Goal: Task Accomplishment & Management: Use online tool/utility

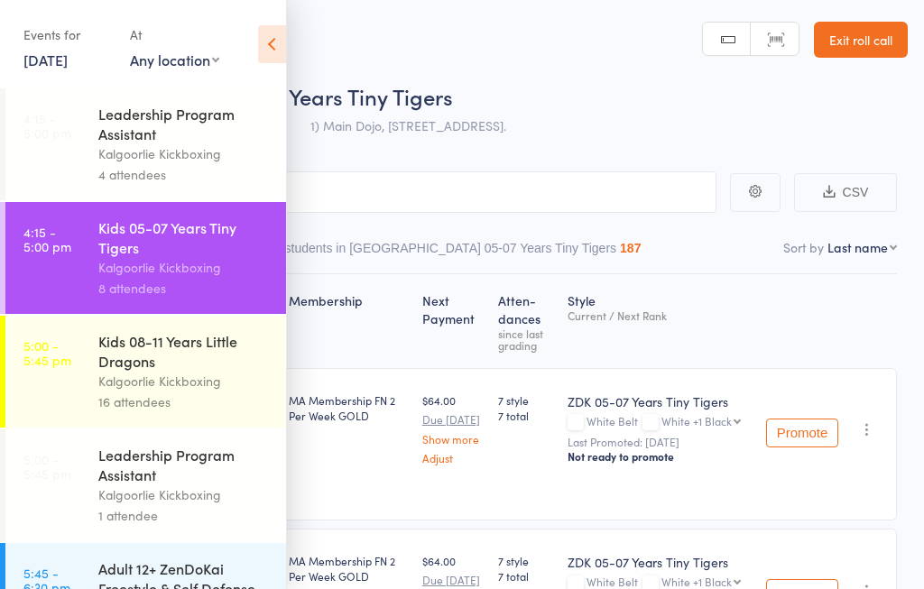
click at [267, 30] on icon at bounding box center [272, 44] width 28 height 38
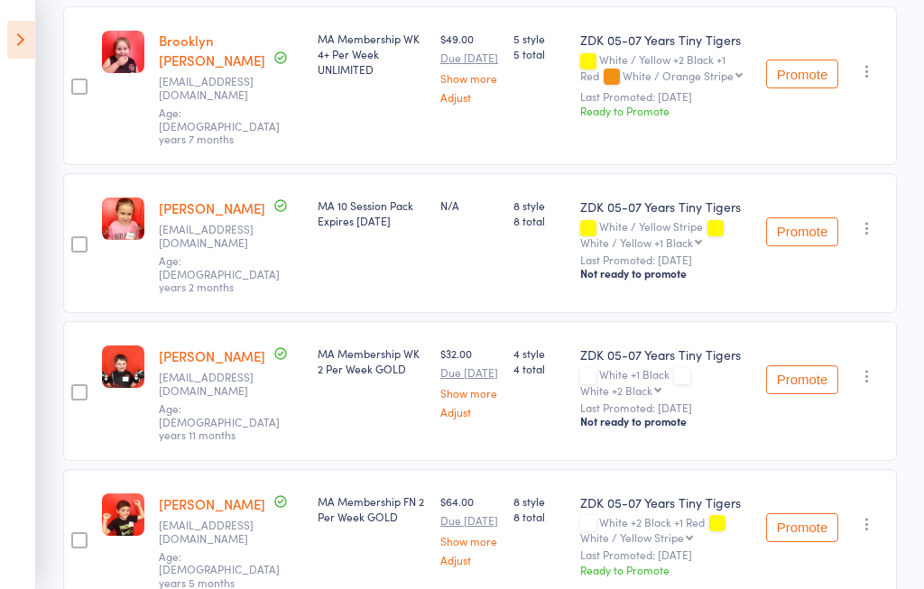
scroll to position [852, 0]
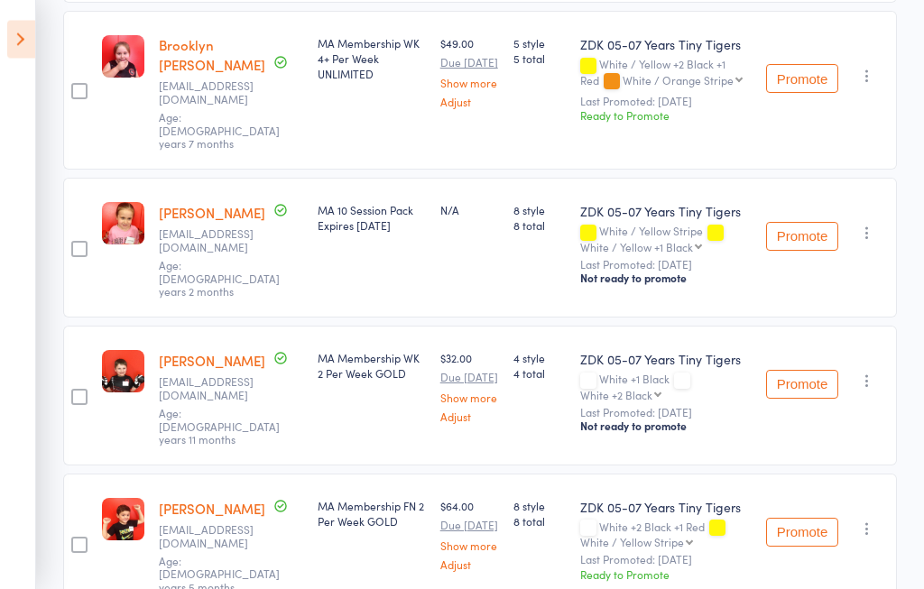
click at [715, 226] on div "White / Yellow Stripe White / Yellow +1 Black White / Yellow +1 Black White / Y…" at bounding box center [666, 239] width 172 height 27
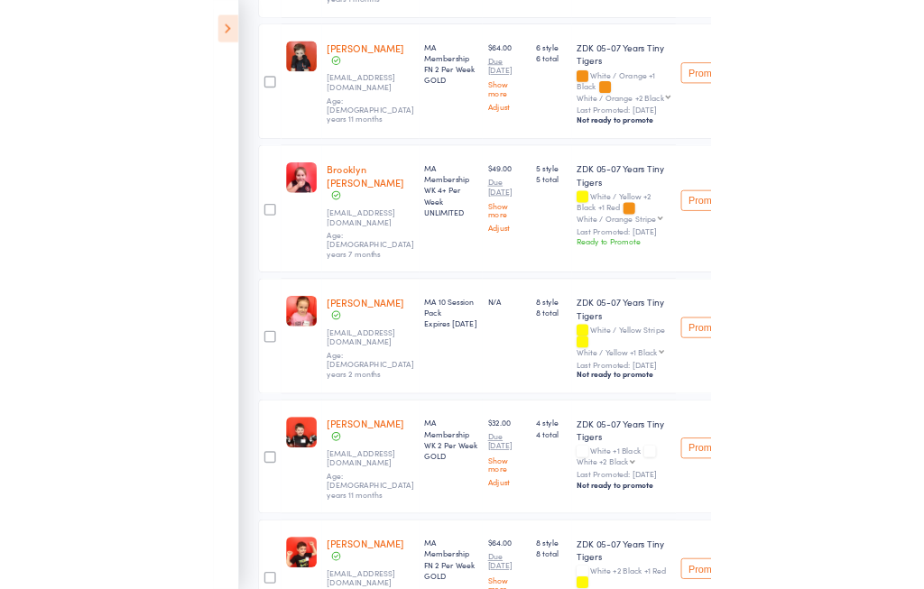
scroll to position [801, 0]
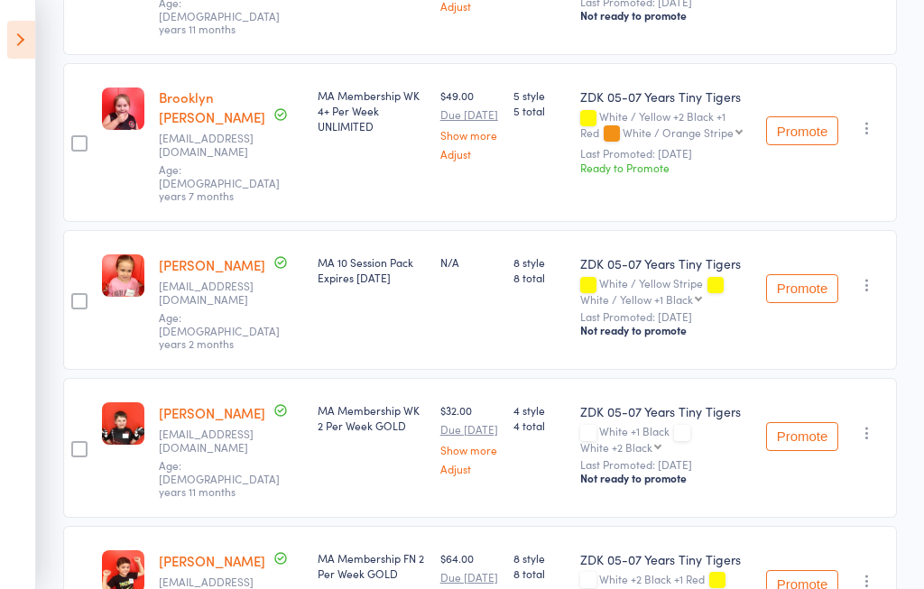
click at [20, 45] on icon at bounding box center [21, 40] width 28 height 38
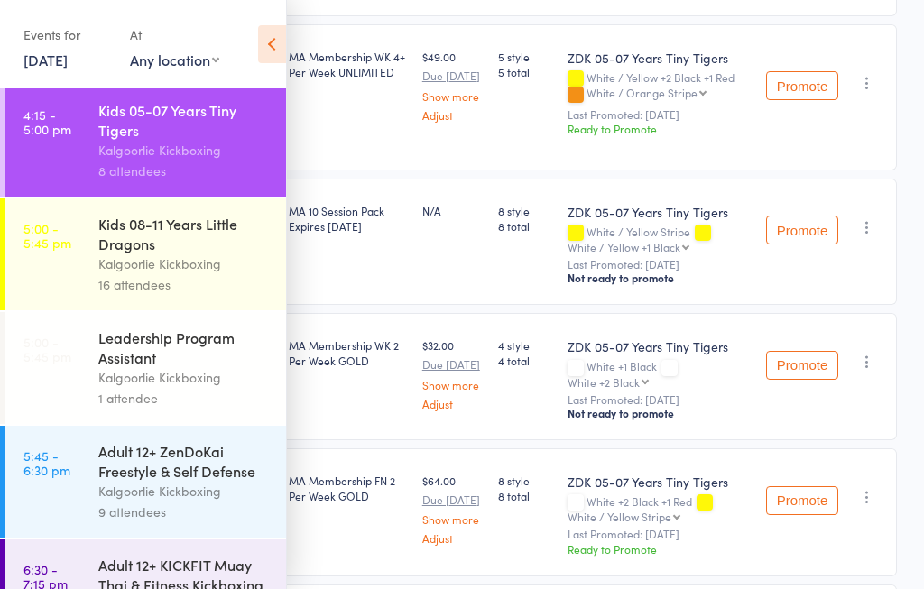
scroll to position [116, 0]
click at [113, 368] on div "Leadership Program Assistant" at bounding box center [184, 349] width 172 height 40
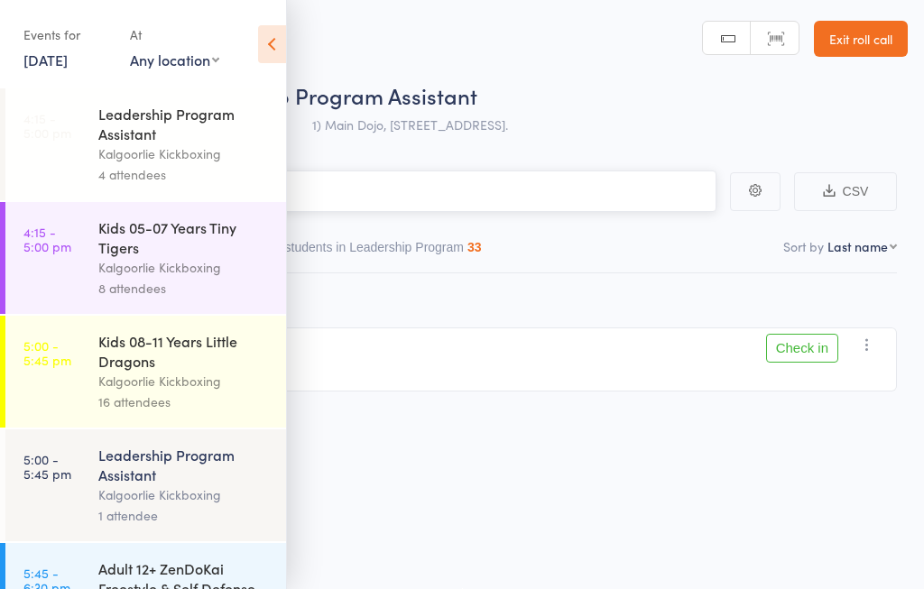
scroll to position [1, 0]
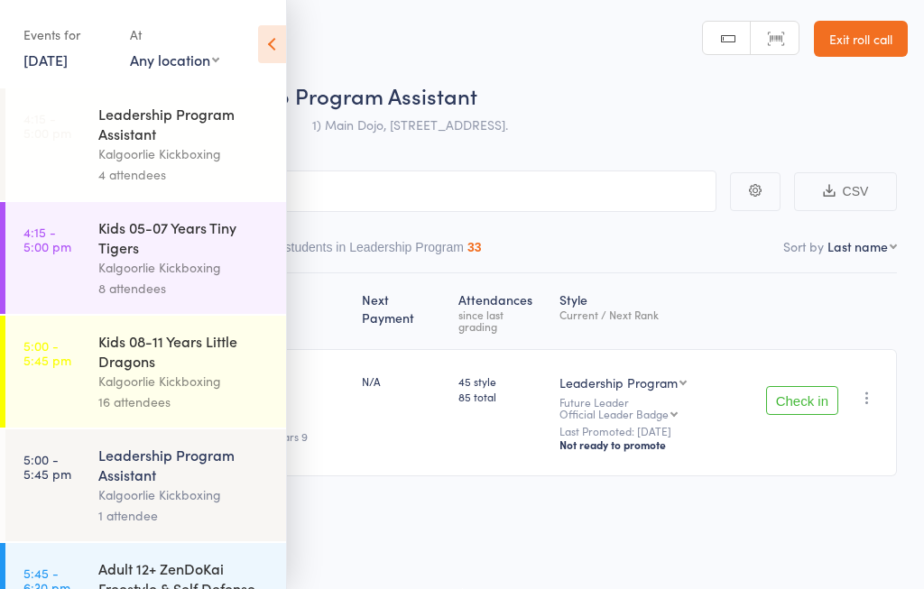
click at [284, 39] on icon at bounding box center [272, 44] width 28 height 38
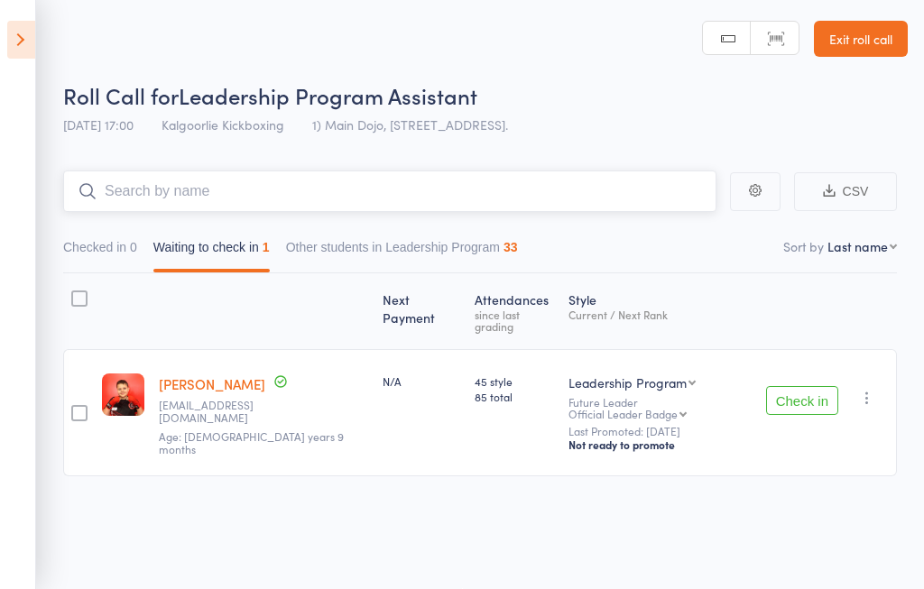
click at [163, 185] on input "search" at bounding box center [390, 192] width 654 height 42
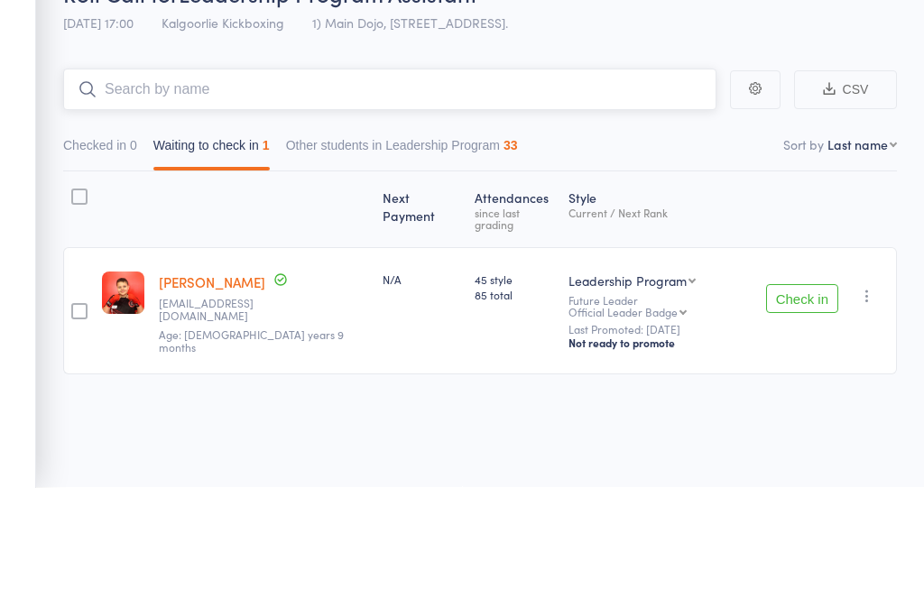
type input "H"
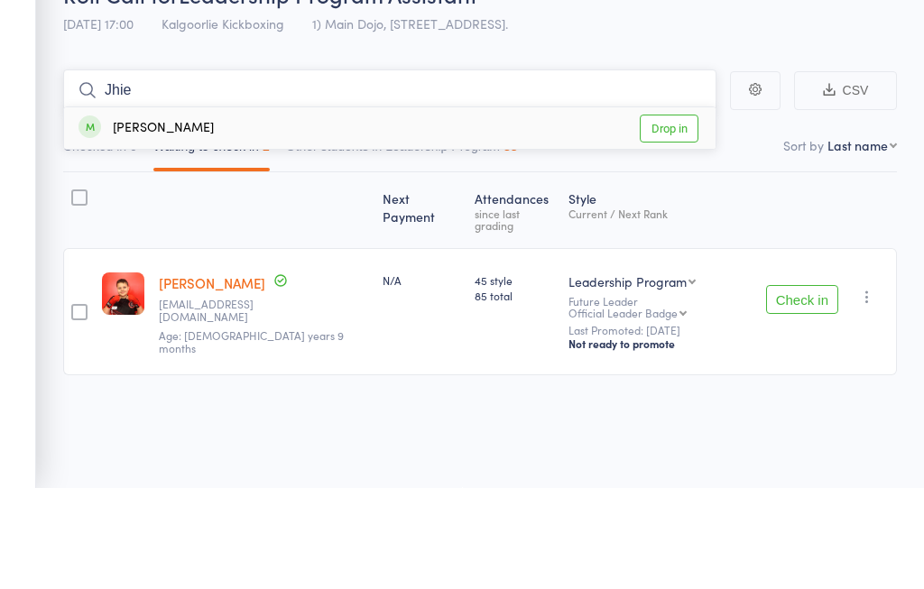
type input "Jhie"
click at [673, 216] on link "Drop in" at bounding box center [669, 230] width 59 height 28
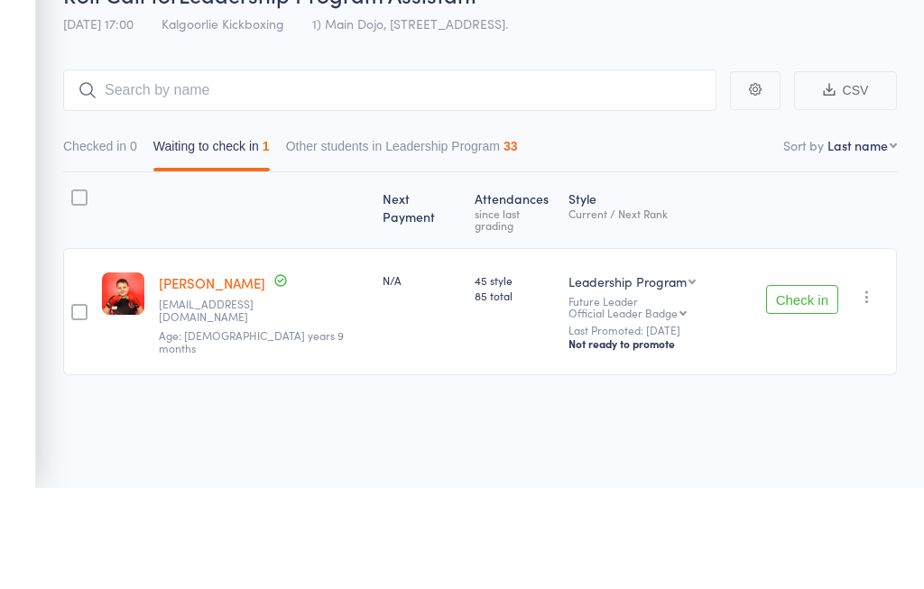
click at [649, 212] on div "Checked in 0 Waiting to check in 1 Other students in Leadership Program 33" at bounding box center [480, 242] width 834 height 61
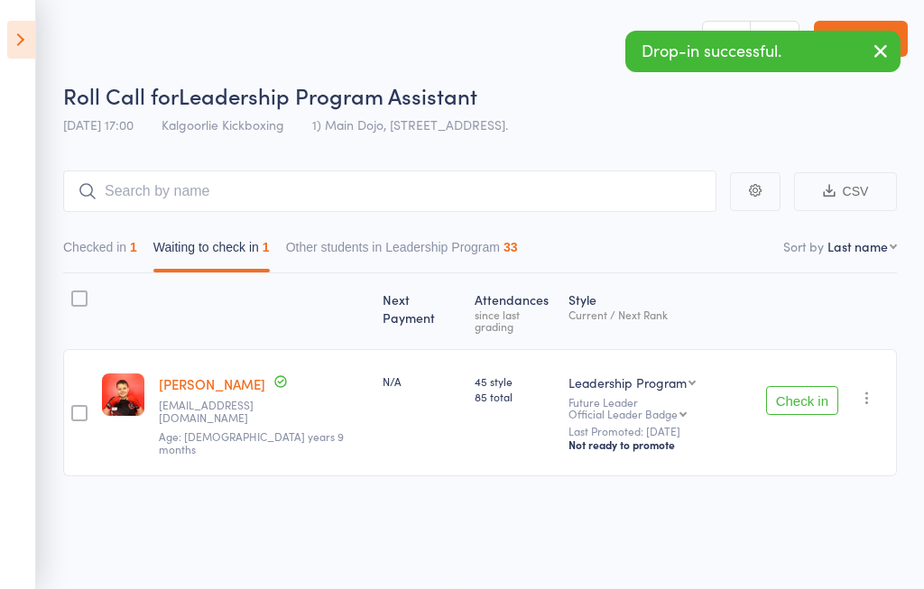
click at [89, 247] on button "Checked in 1" at bounding box center [100, 252] width 74 height 42
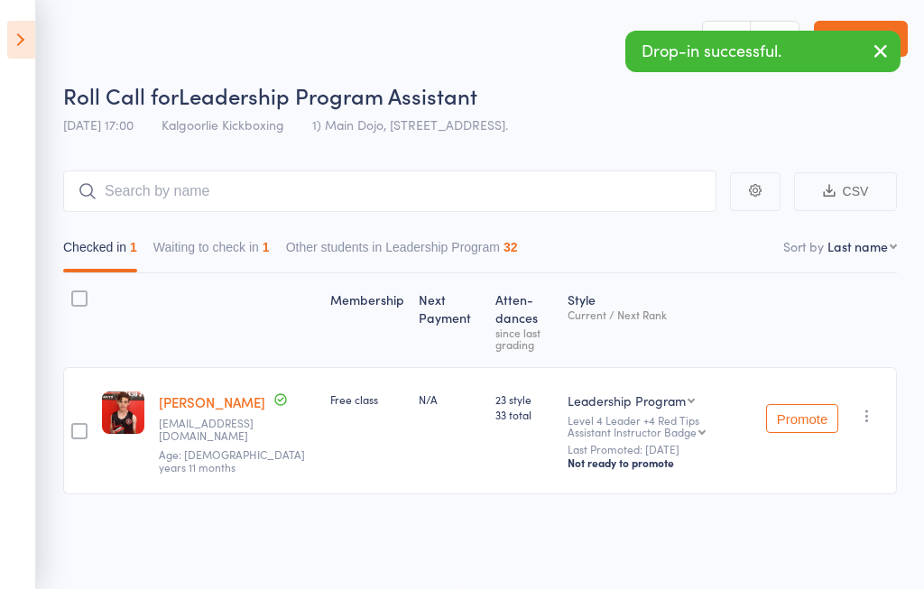
click at [14, 29] on icon at bounding box center [21, 40] width 28 height 38
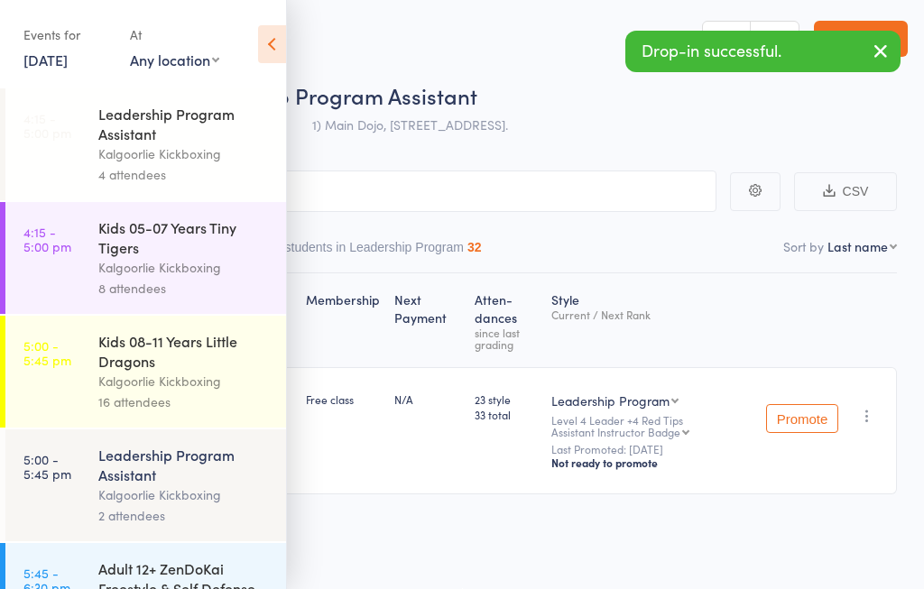
click at [115, 257] on div "Kids 05-07 Years Tiny Tigers" at bounding box center [184, 238] width 172 height 40
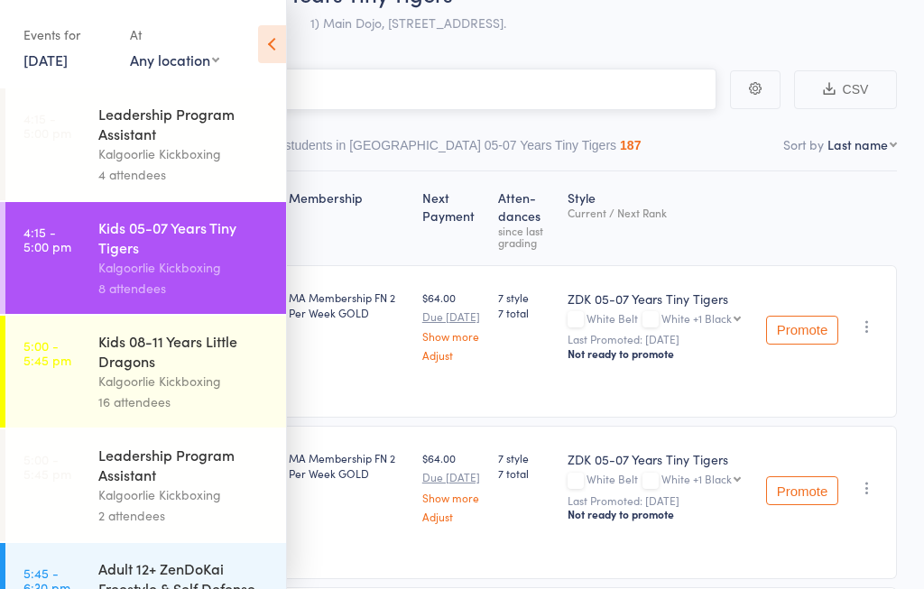
scroll to position [102, 0]
click at [272, 51] on icon at bounding box center [272, 44] width 28 height 38
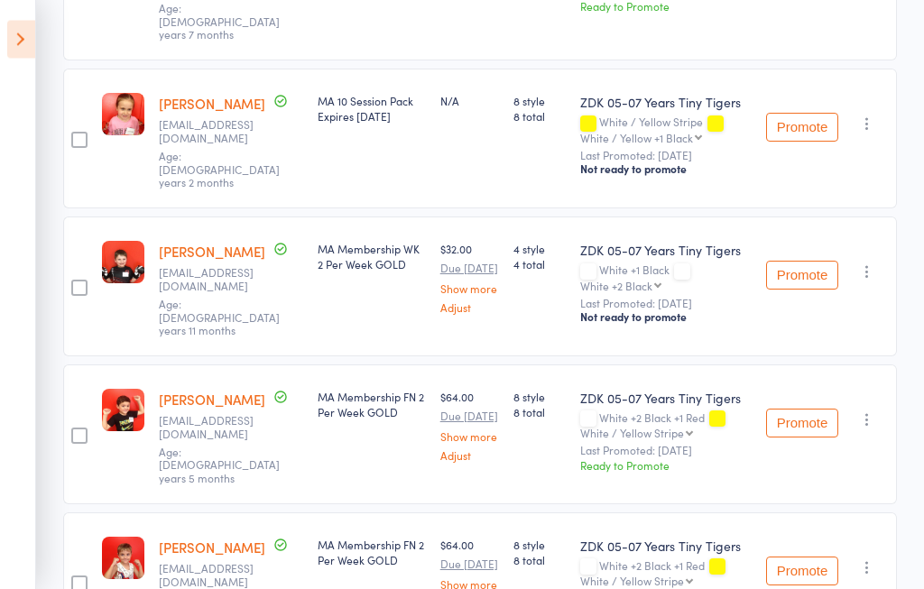
scroll to position [964, 0]
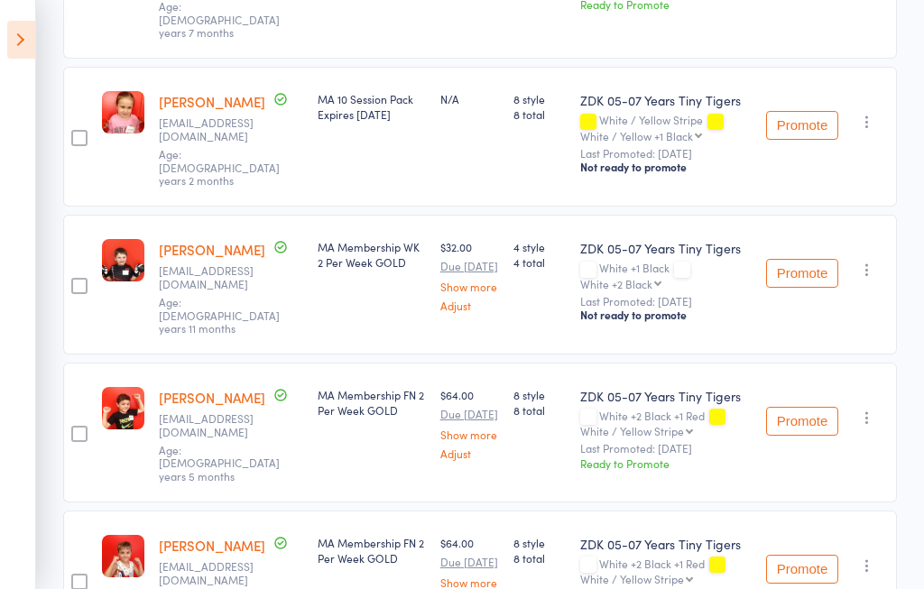
click at [9, 23] on icon at bounding box center [21, 40] width 28 height 38
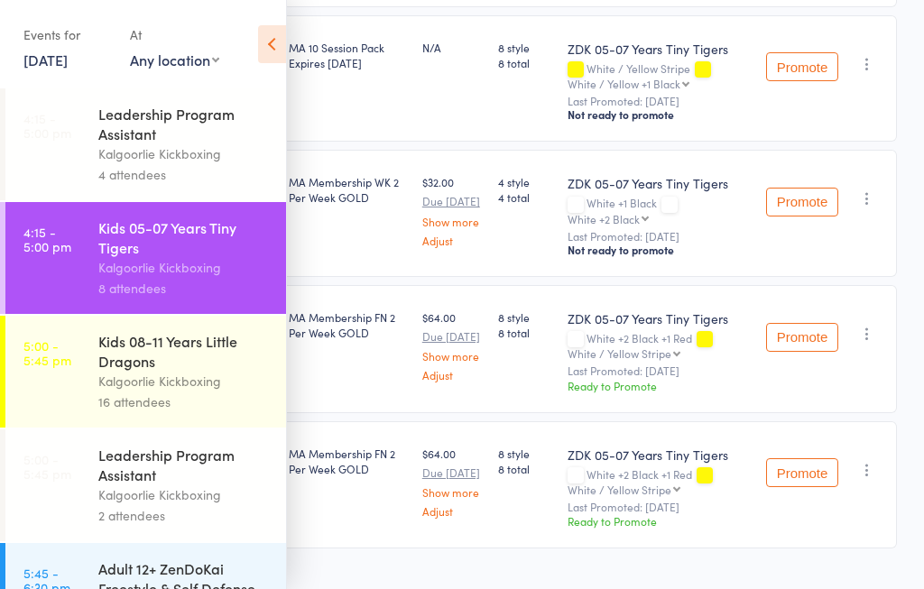
scroll to position [951, 0]
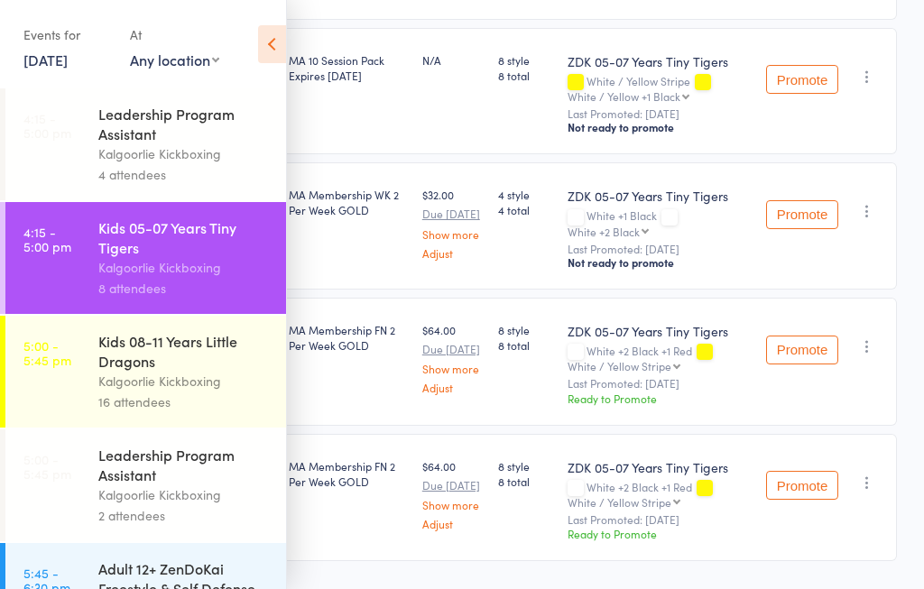
click at [63, 382] on link "5:00 - 5:45 pm Kids 08-11 Years Little Dragons Kalgoorlie Kickboxing 16 attende…" at bounding box center [145, 372] width 281 height 112
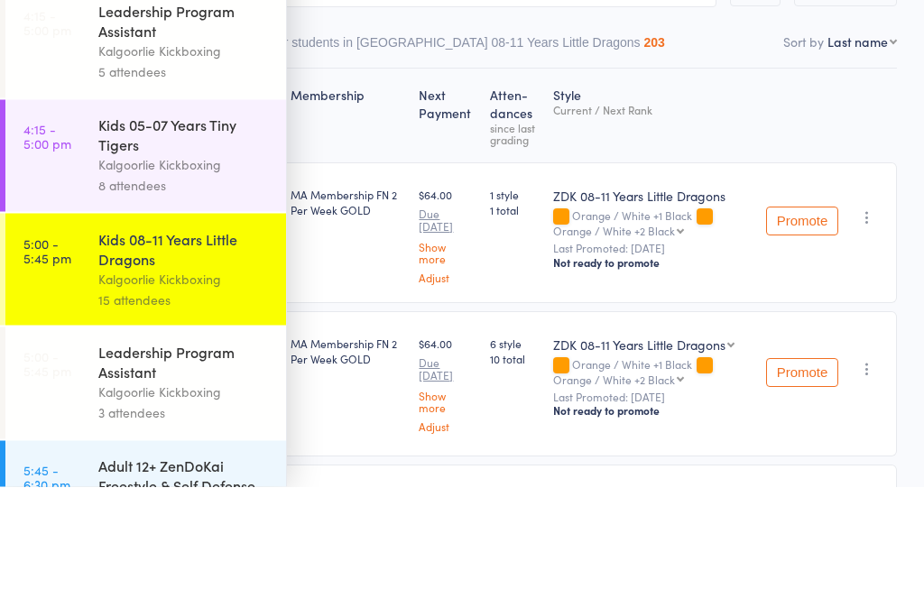
click at [85, 88] on link "4:15 - 5:00 pm Leadership Program Assistant Kalgoorlie Kickboxing 5 attendees" at bounding box center [145, 144] width 281 height 112
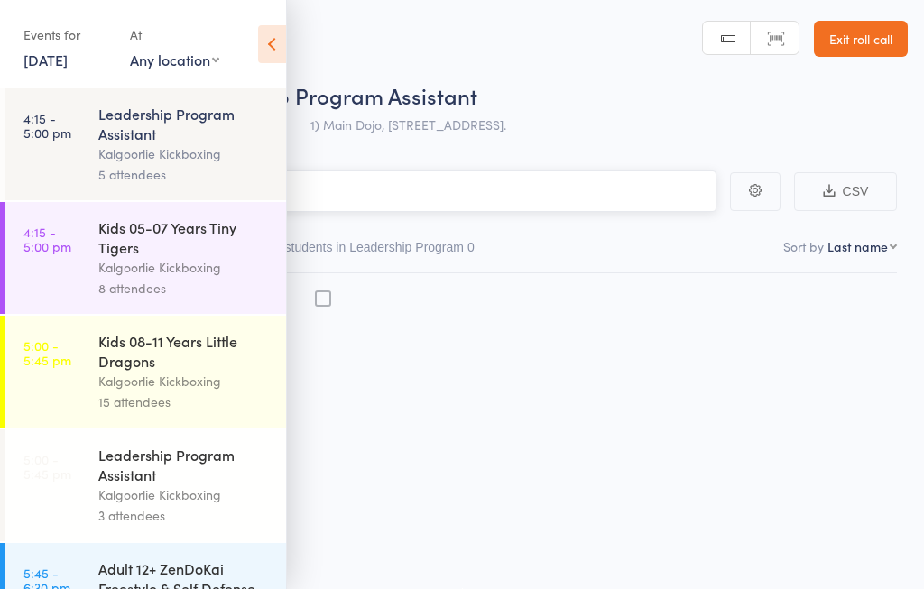
scroll to position [1, 0]
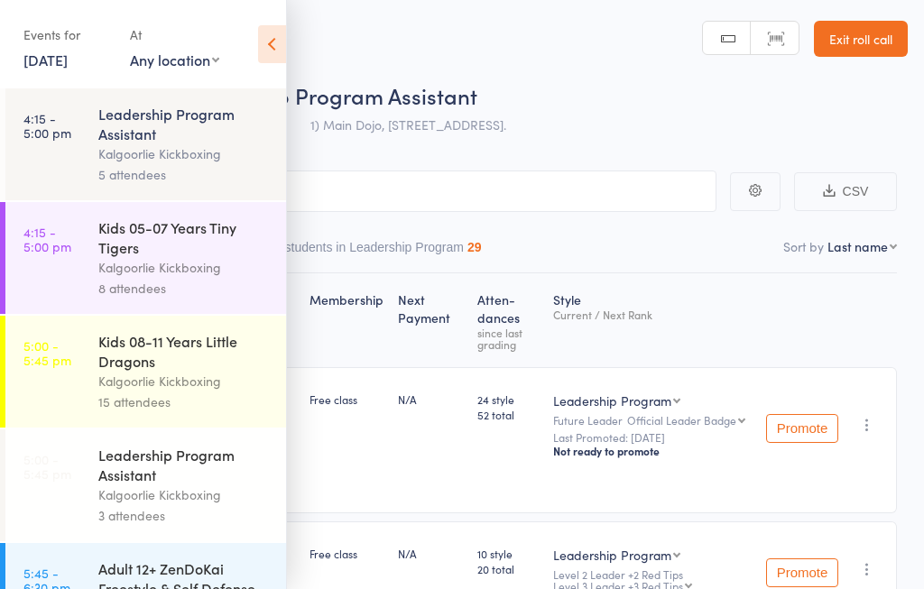
click at [45, 367] on time "5:00 - 5:45 pm" at bounding box center [47, 353] width 48 height 29
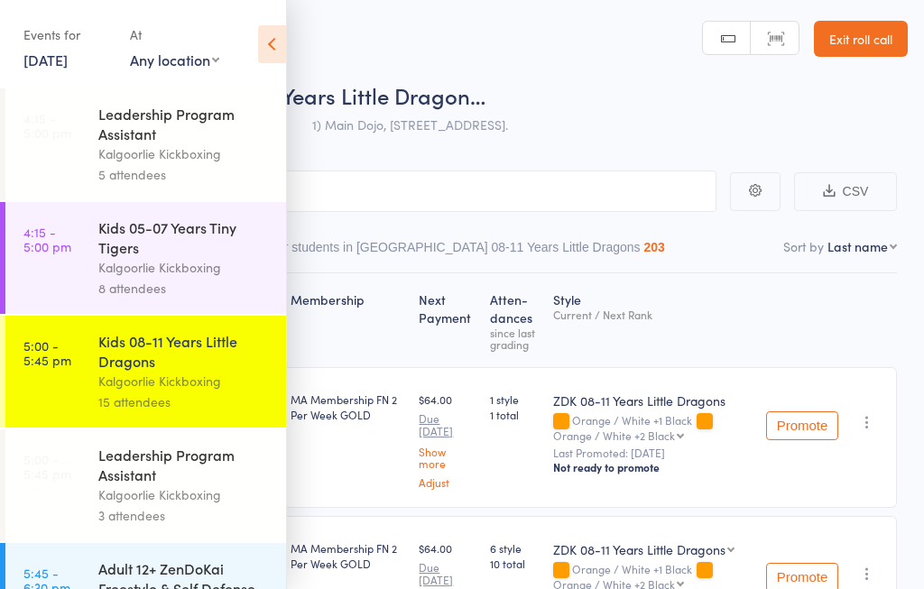
click at [284, 37] on icon at bounding box center [272, 44] width 28 height 38
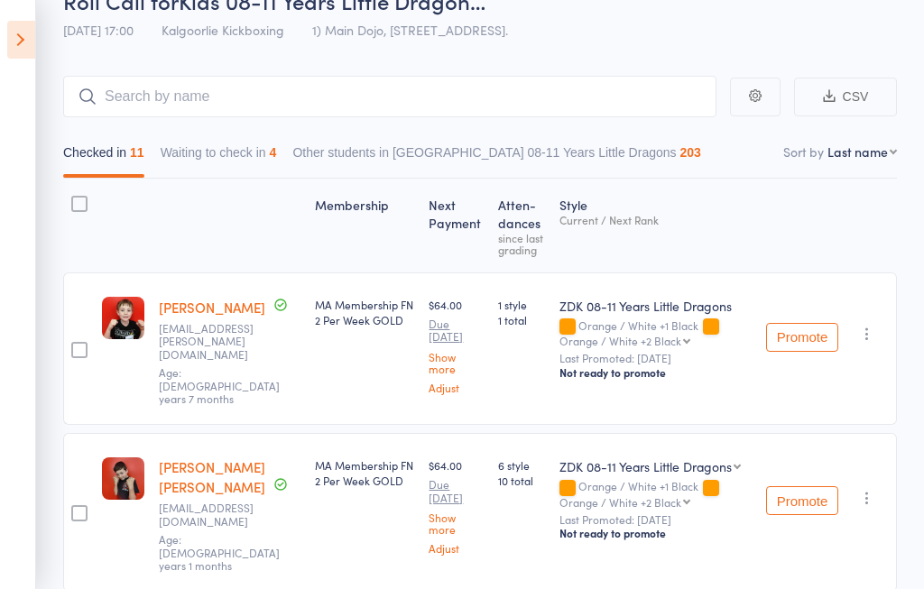
scroll to position [163, 0]
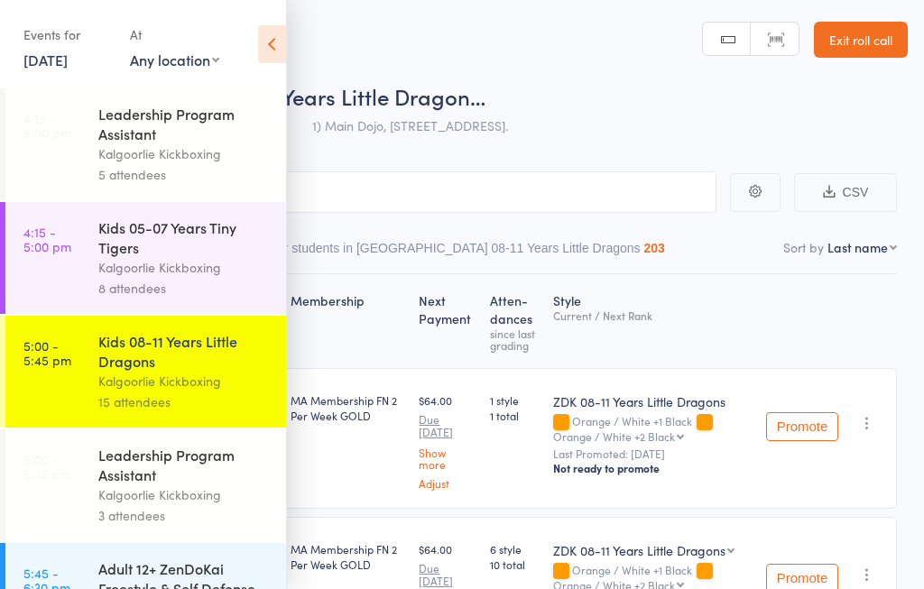
click at [283, 37] on icon at bounding box center [272, 44] width 28 height 38
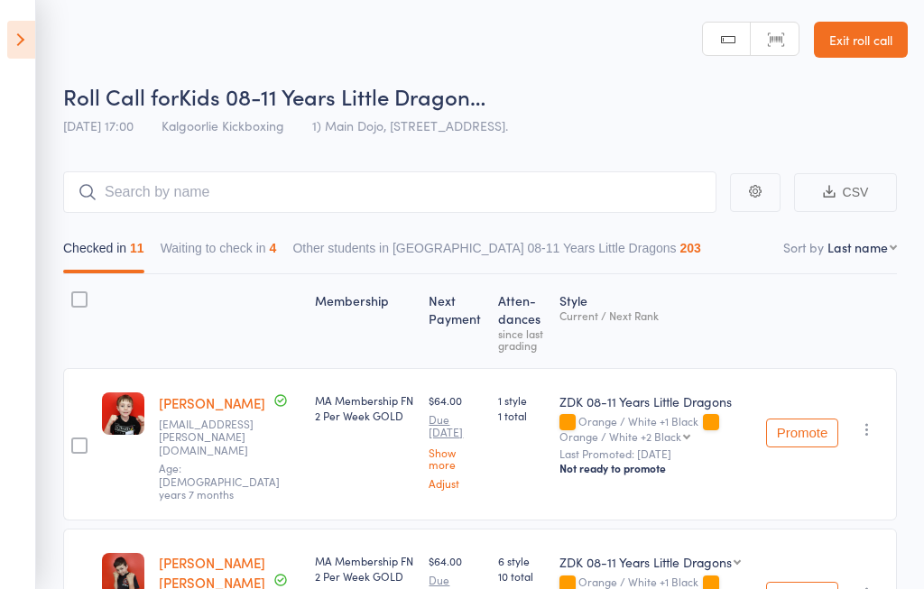
click at [252, 244] on button "Waiting to check in 4" at bounding box center [219, 253] width 116 height 42
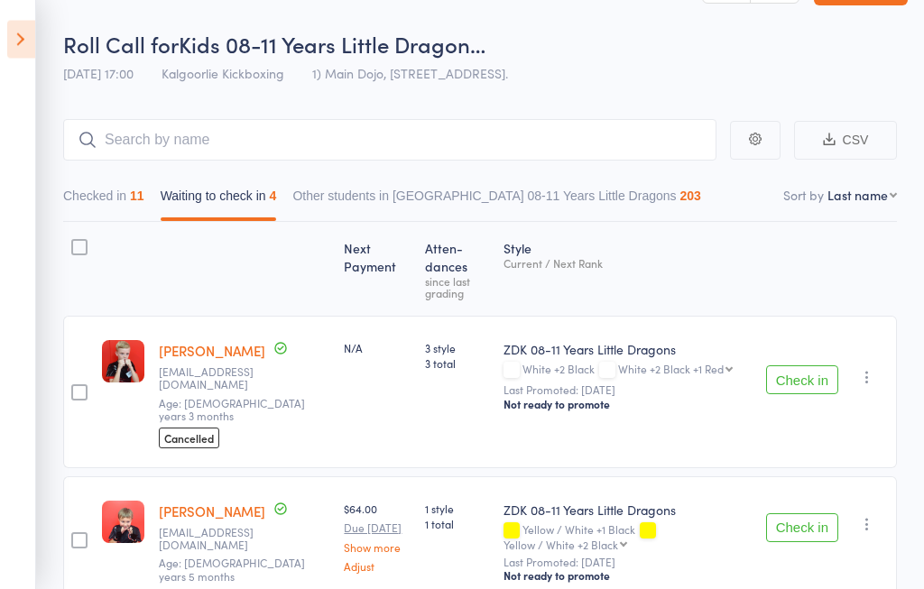
scroll to position [33, 0]
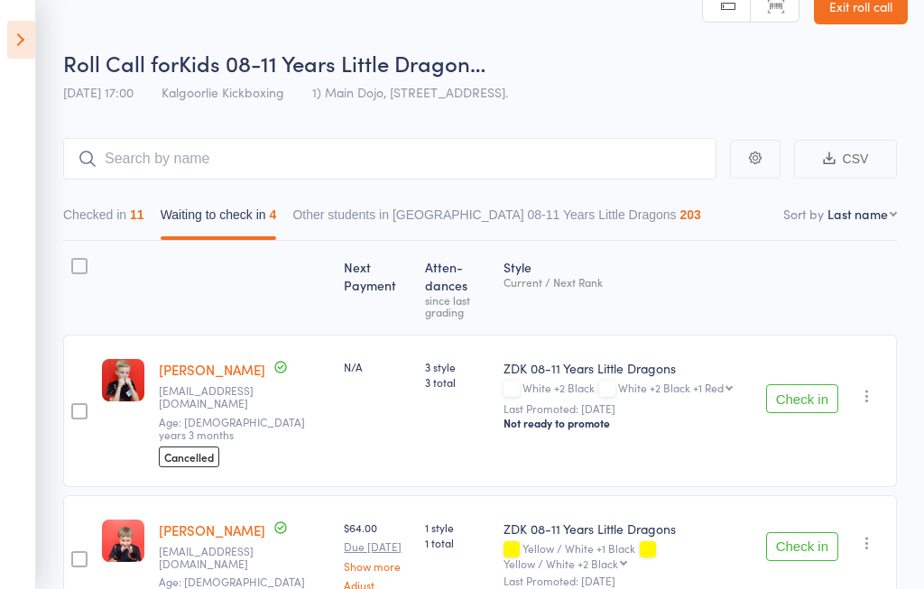
click at [113, 215] on button "Checked in 11" at bounding box center [103, 220] width 81 height 42
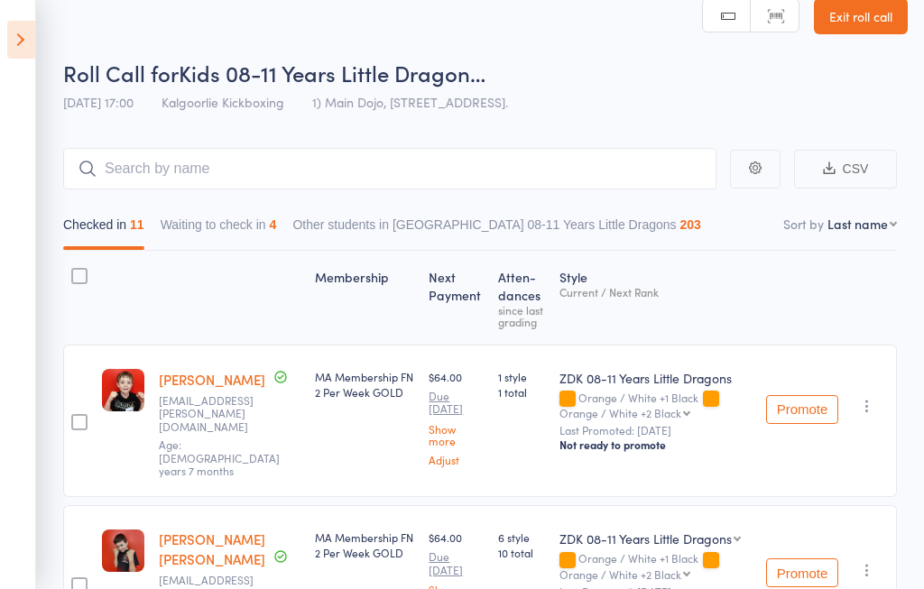
scroll to position [12, 0]
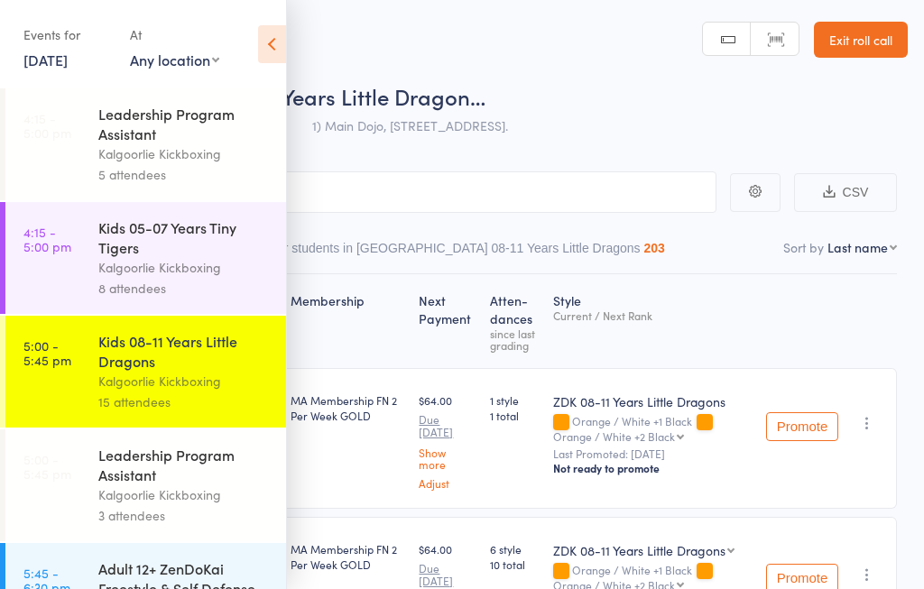
click at [274, 28] on icon at bounding box center [272, 44] width 28 height 38
